Goal: Check status: Check status

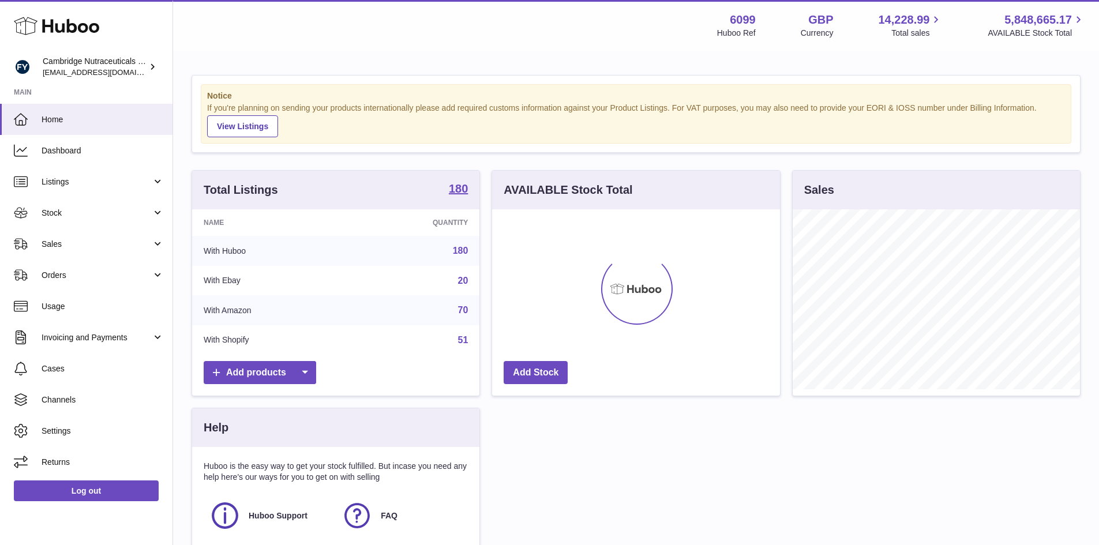
scroll to position [180, 288]
click at [53, 212] on span "Stock" at bounding box center [97, 213] width 110 height 11
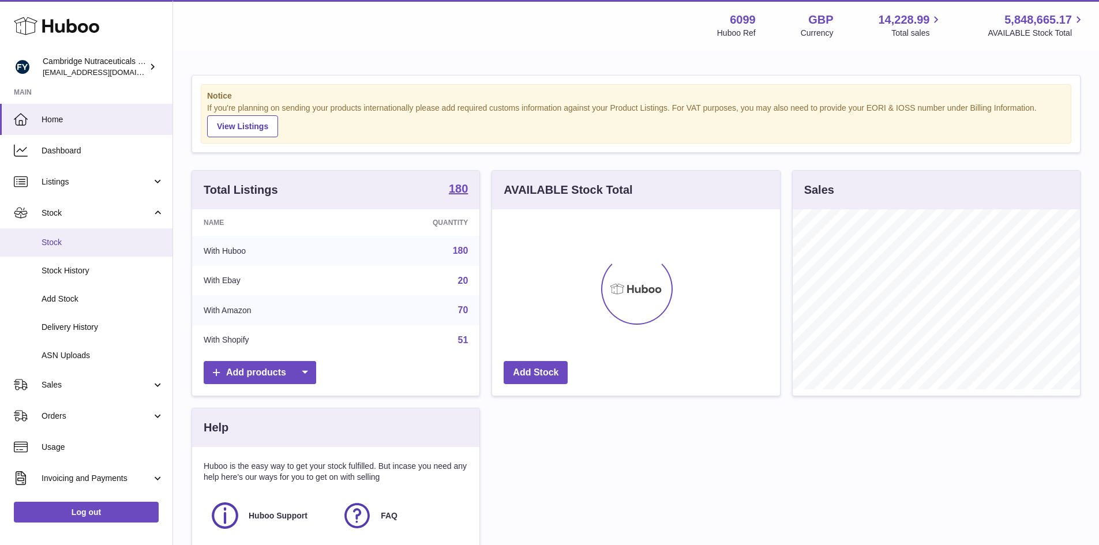
click at [42, 246] on span "Stock" at bounding box center [103, 242] width 122 height 11
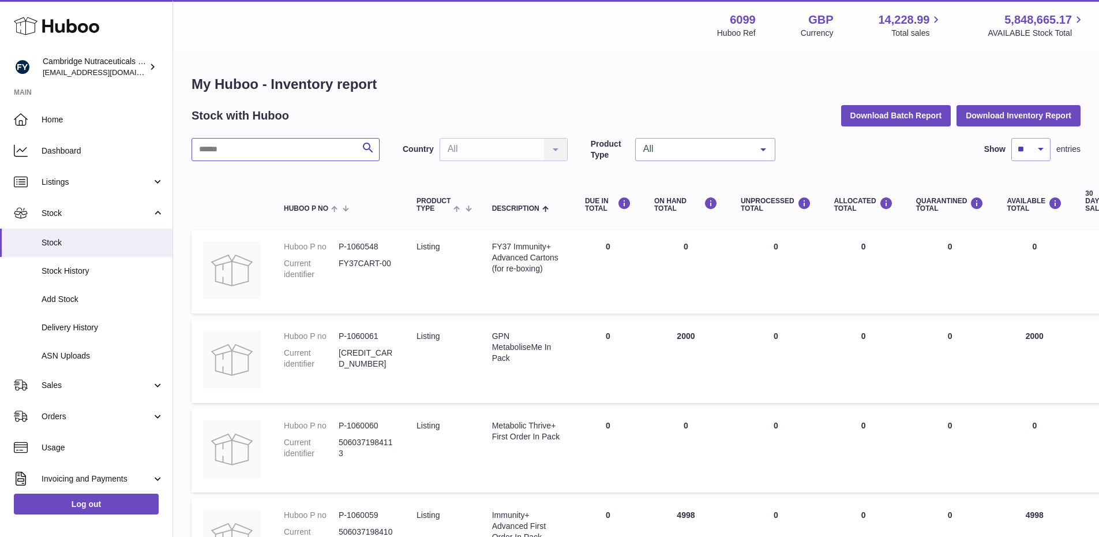
click at [238, 145] on input "text" at bounding box center [286, 149] width 188 height 23
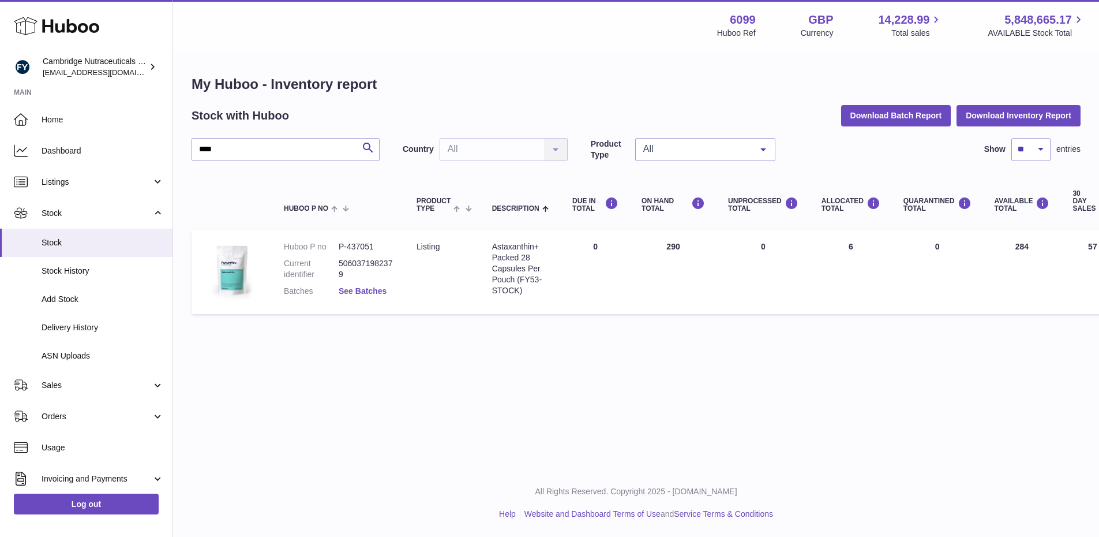
click at [361, 287] on link "See Batches" at bounding box center [363, 290] width 48 height 9
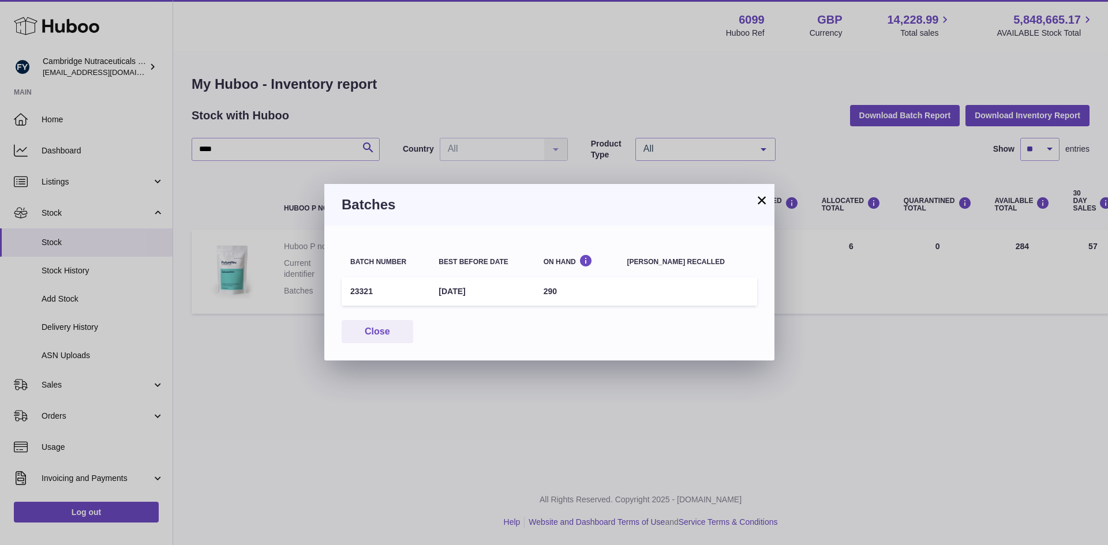
drag, startPoint x: 760, startPoint y: 200, endPoint x: 661, endPoint y: 208, distance: 99.0
click at [760, 200] on button "×" at bounding box center [762, 200] width 14 height 14
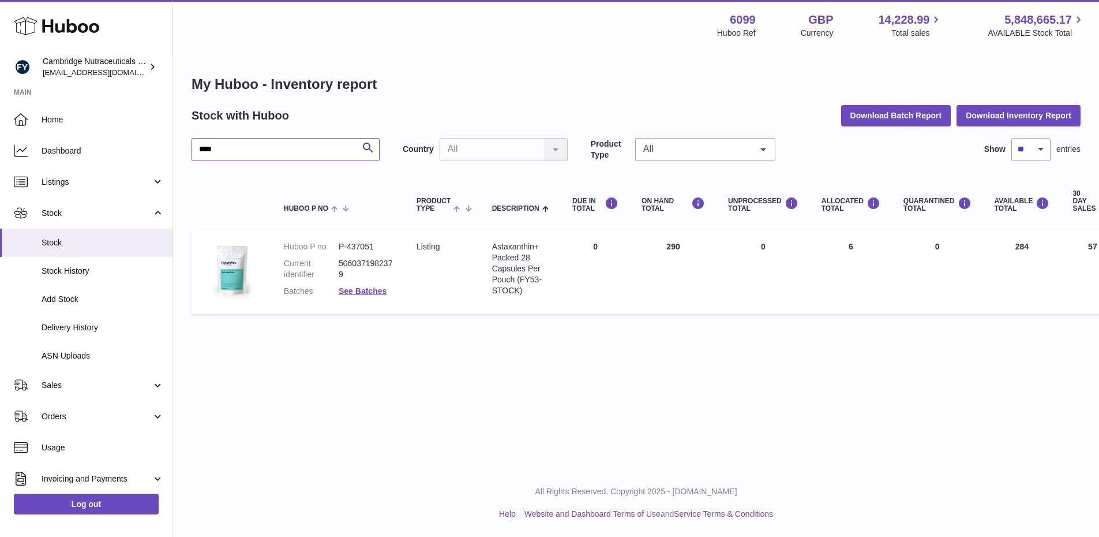
click at [256, 154] on input "****" at bounding box center [286, 149] width 188 height 23
click at [368, 292] on link "See Batches" at bounding box center [363, 290] width 48 height 9
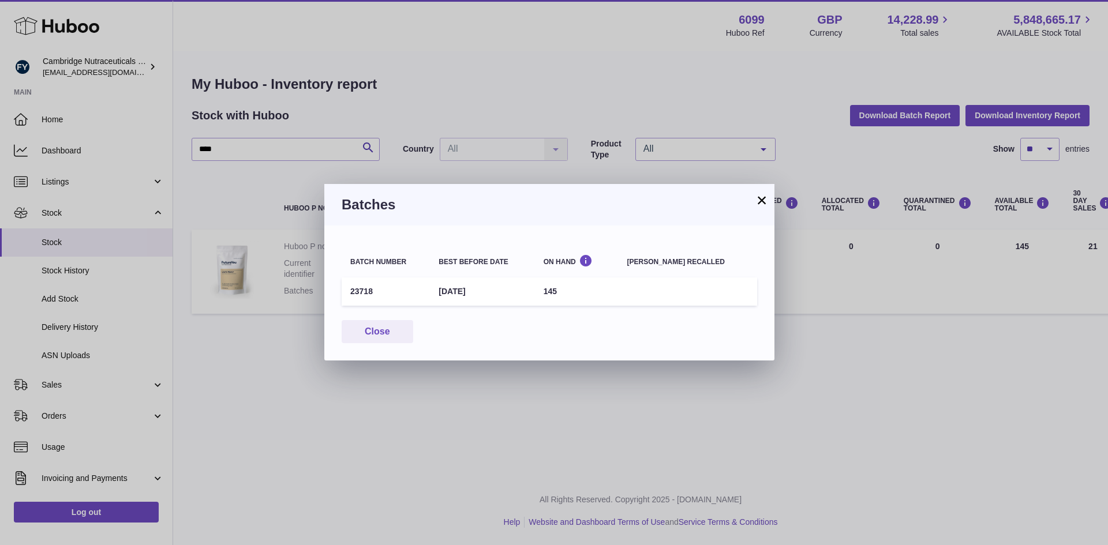
click at [768, 197] on button "×" at bounding box center [762, 200] width 14 height 14
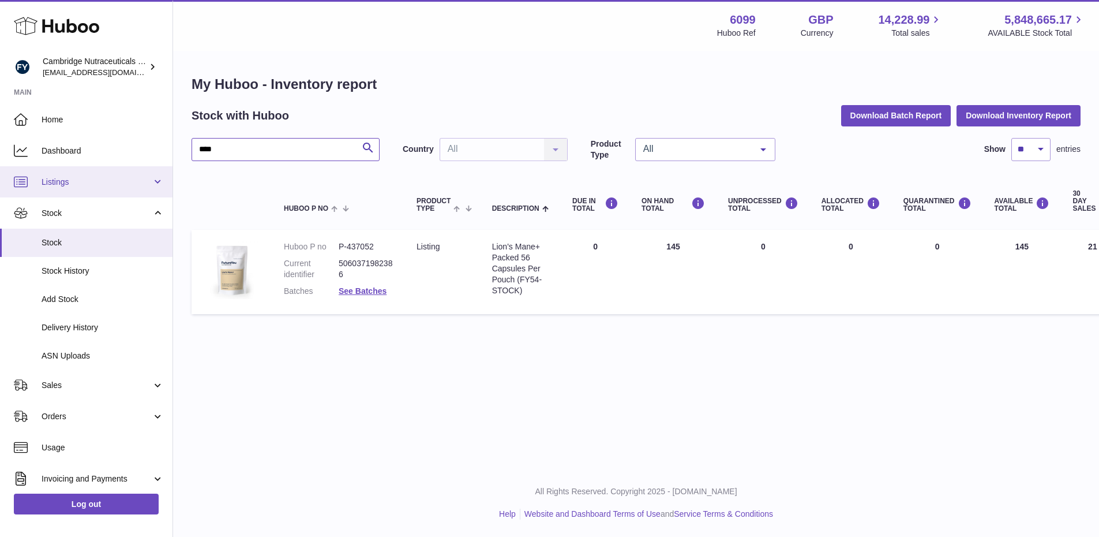
drag, startPoint x: 187, startPoint y: 158, endPoint x: 110, endPoint y: 171, distance: 78.6
click at [110, 171] on div "Huboo Cambridge Nutraceuticals Ltd [EMAIL_ADDRESS][DOMAIN_NAME] Main Home Dashb…" at bounding box center [549, 268] width 1099 height 537
type input "****"
